Goal: Task Accomplishment & Management: Complete application form

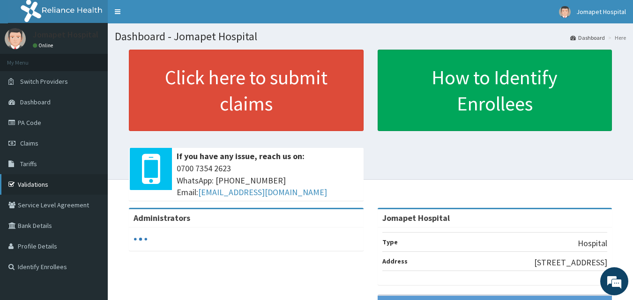
click at [34, 181] on link "Validations" at bounding box center [54, 184] width 108 height 21
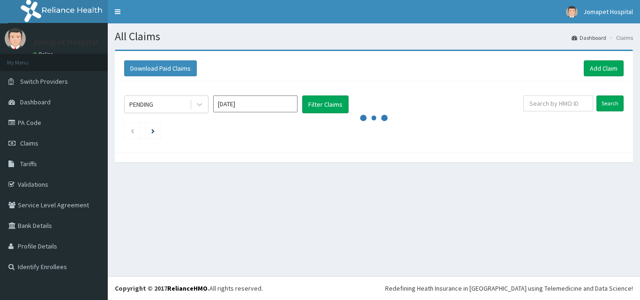
click at [31, 121] on link "PA Code" at bounding box center [54, 123] width 108 height 21
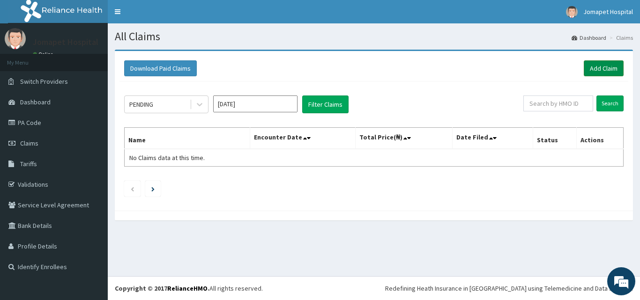
click at [601, 64] on link "Add Claim" at bounding box center [604, 68] width 40 height 16
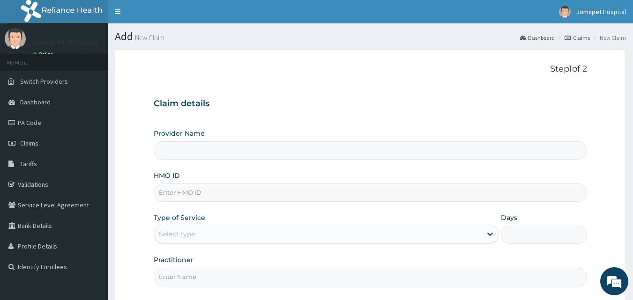
type input "Jomapet Hospital"
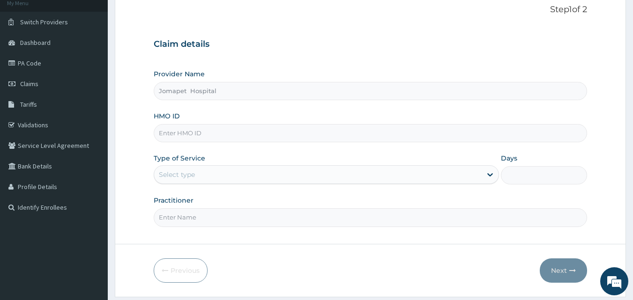
scroll to position [60, 0]
click at [191, 138] on input "HMO ID" at bounding box center [371, 133] width 434 height 18
type input "PCP/10008/A"
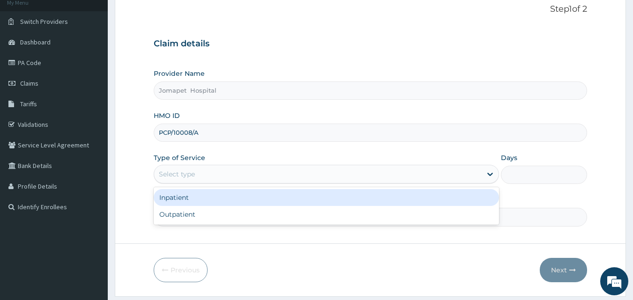
click at [185, 176] on div "Select type" at bounding box center [177, 174] width 36 height 9
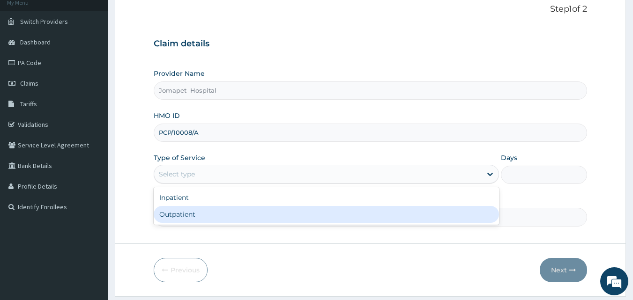
click at [187, 215] on div "Outpatient" at bounding box center [326, 214] width 345 height 17
type input "1"
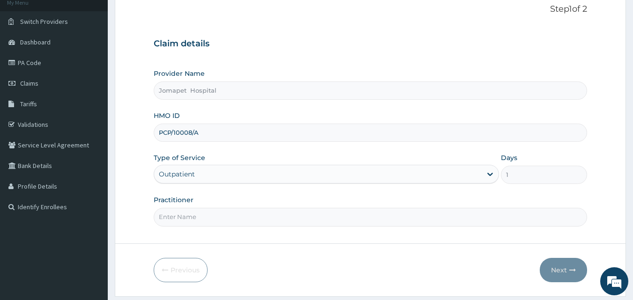
click at [180, 217] on input "Practitioner" at bounding box center [371, 217] width 434 height 18
type input "DR JOACHIM"
click at [562, 270] on button "Next" at bounding box center [563, 270] width 47 height 24
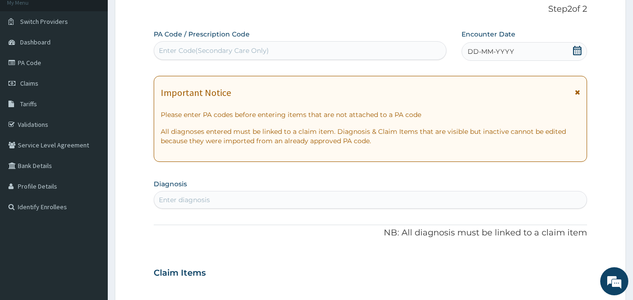
click at [243, 53] on div "Enter Code(Secondary Care Only)" at bounding box center [214, 50] width 110 height 9
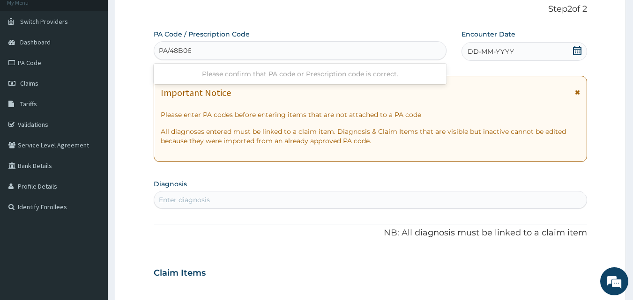
type input "PA/48B063"
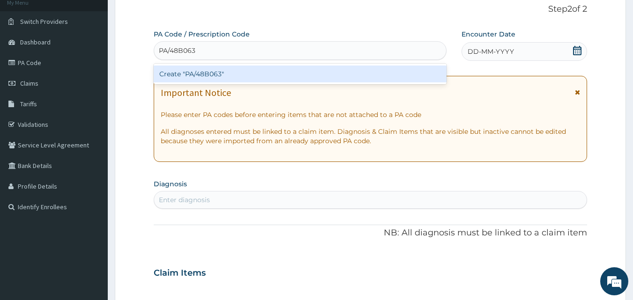
click at [167, 75] on div "Create "PA/48B063"" at bounding box center [300, 74] width 293 height 17
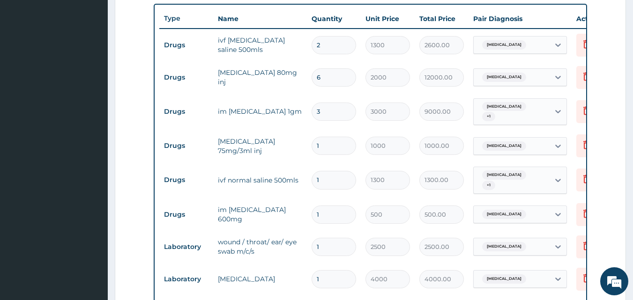
scroll to position [344, 0]
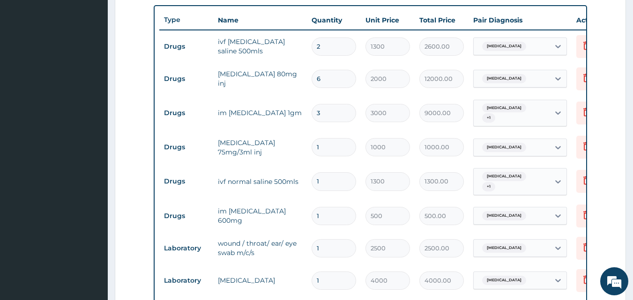
click at [329, 78] on input "6" at bounding box center [334, 79] width 45 height 18
type input "0.00"
type input "3"
type input "6000.00"
type input "3"
